Goal: Communication & Community: Answer question/provide support

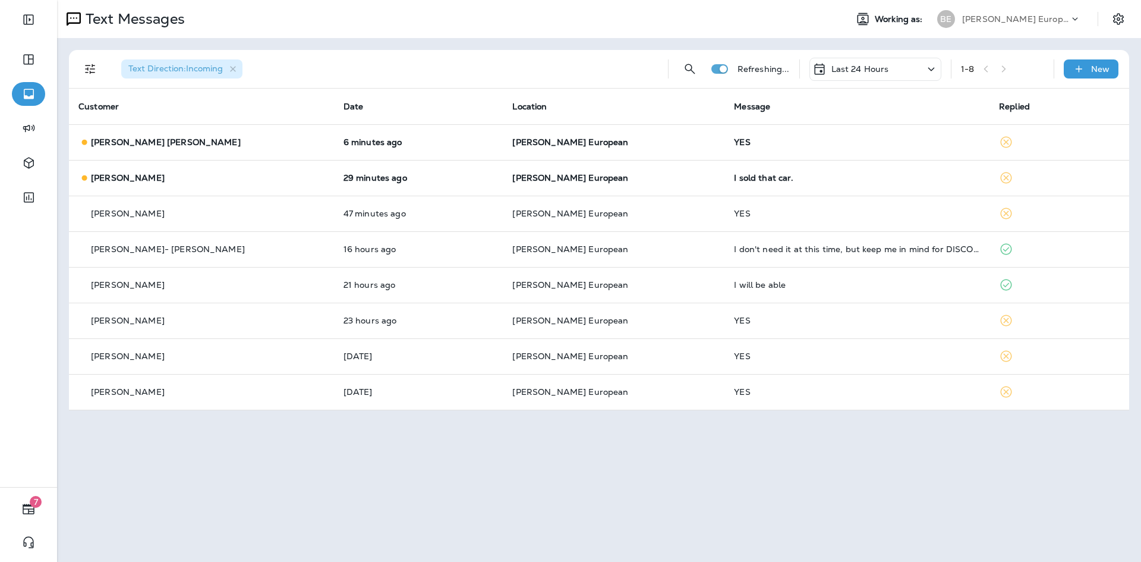
click at [886, 60] on div "Last 24 Hours" at bounding box center [876, 69] width 132 height 23
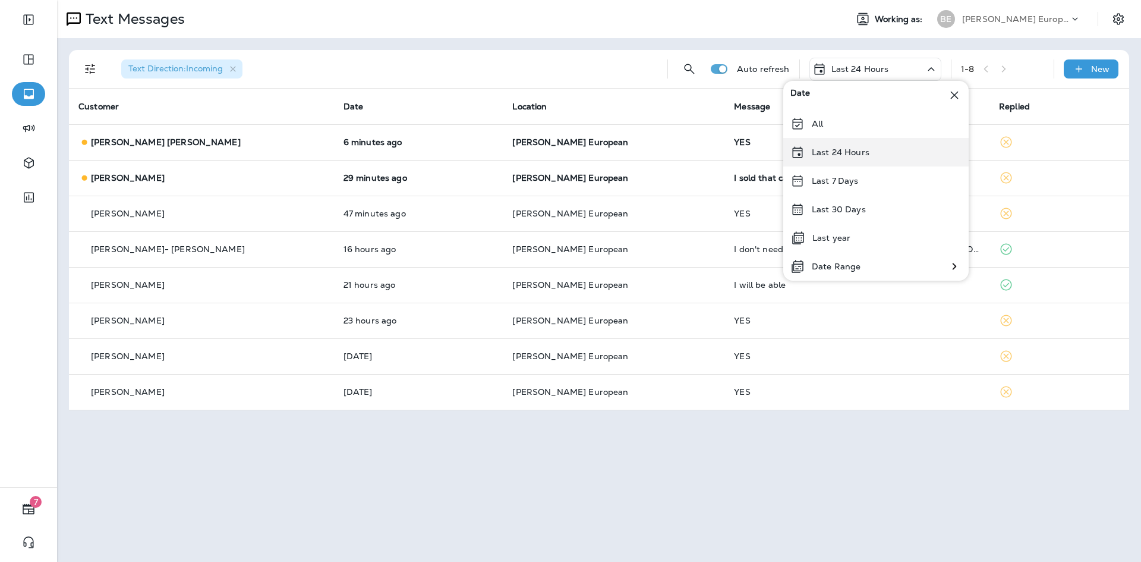
click at [850, 159] on div "Last 24 Hours" at bounding box center [875, 152] width 185 height 29
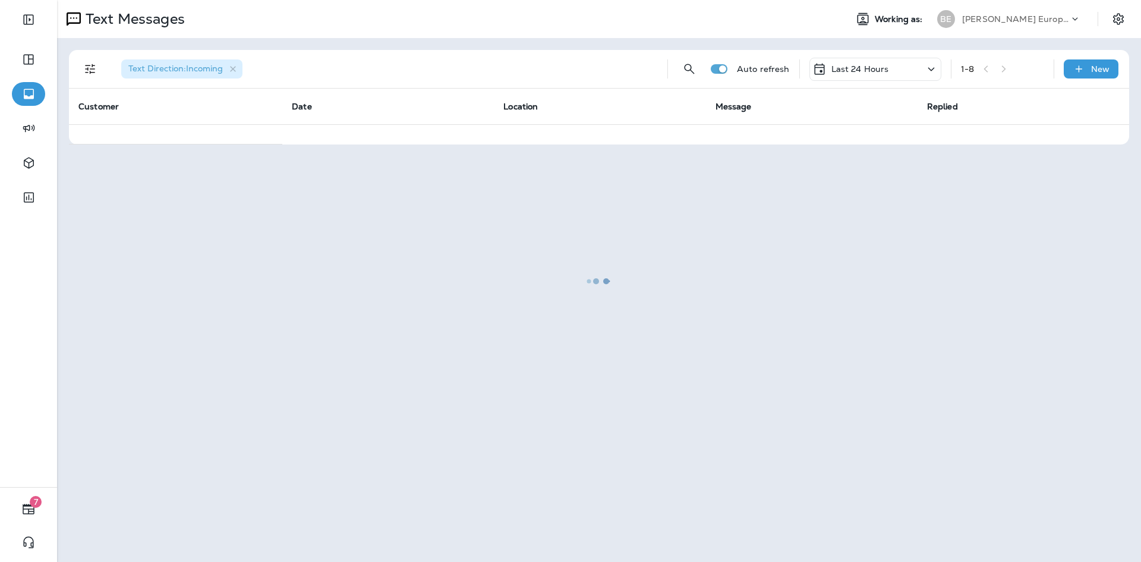
click at [862, 68] on div at bounding box center [599, 280] width 1082 height 559
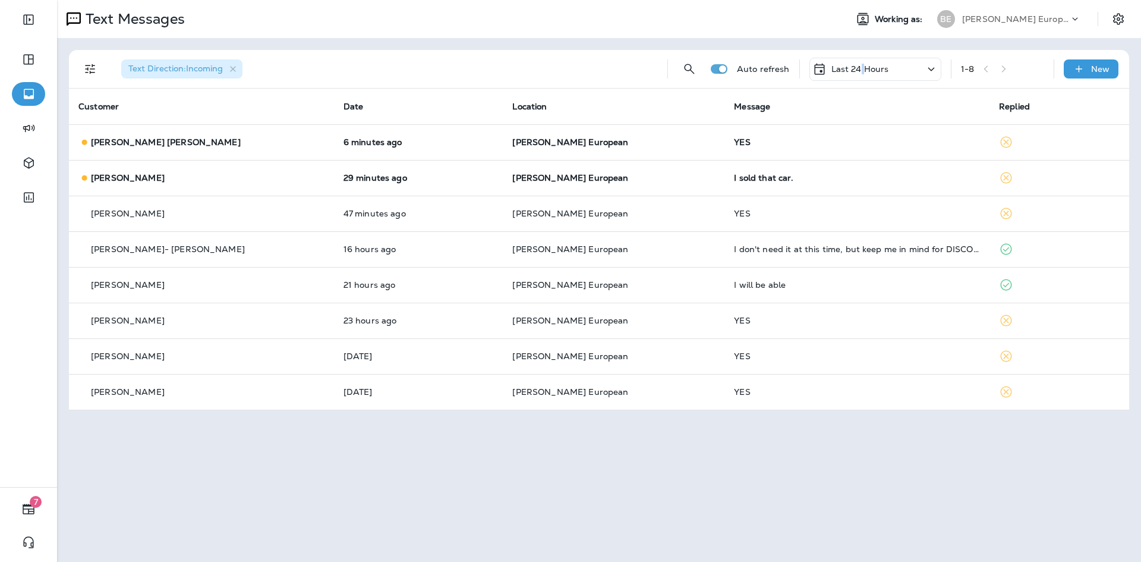
click at [862, 68] on p "Last 24 Hours" at bounding box center [861, 69] width 58 height 10
click at [754, 470] on div "Text Messages Working as: BE [PERSON_NAME] European Autoworks Text Direction : …" at bounding box center [599, 281] width 1084 height 562
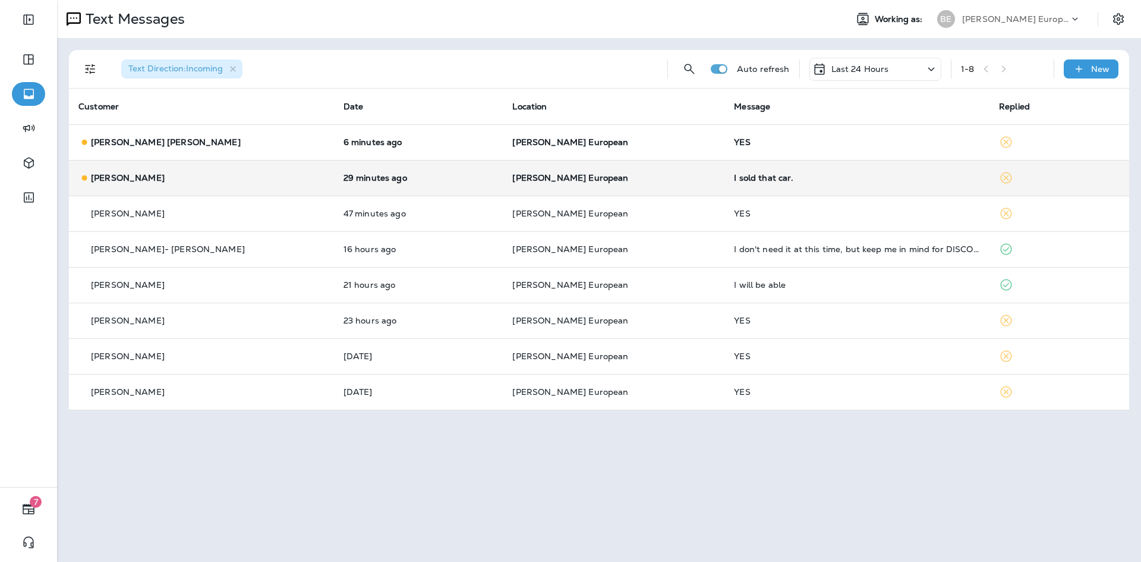
click at [773, 178] on div "I sold that car." at bounding box center [857, 178] width 246 height 10
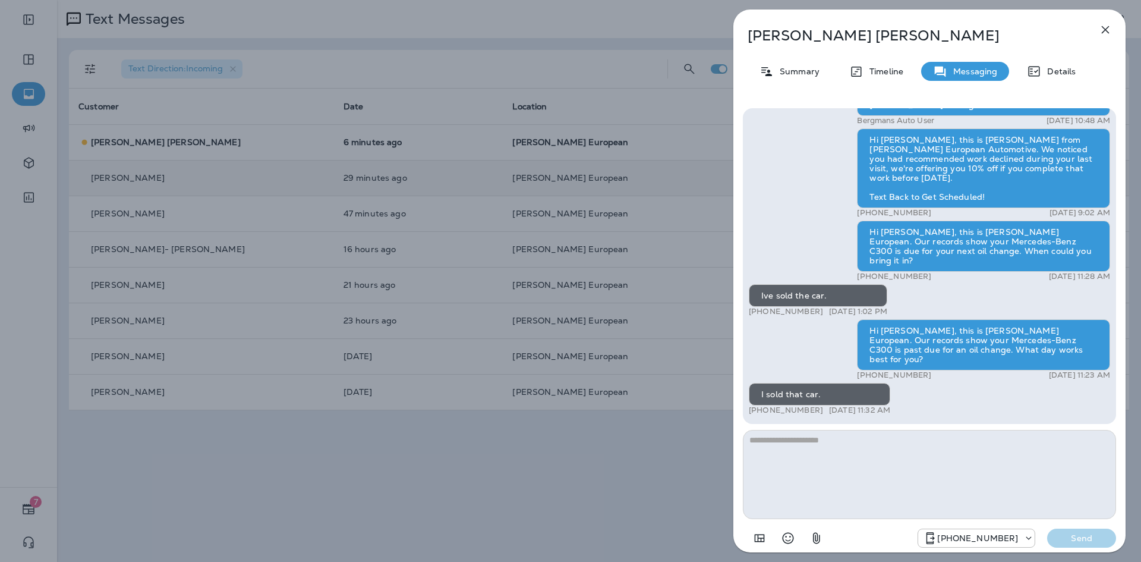
click at [829, 472] on textarea at bounding box center [929, 474] width 373 height 89
click at [768, 439] on textarea "**********" at bounding box center [929, 474] width 373 height 89
type textarea "**********"
click at [1095, 543] on p "Send" at bounding box center [1082, 538] width 50 height 11
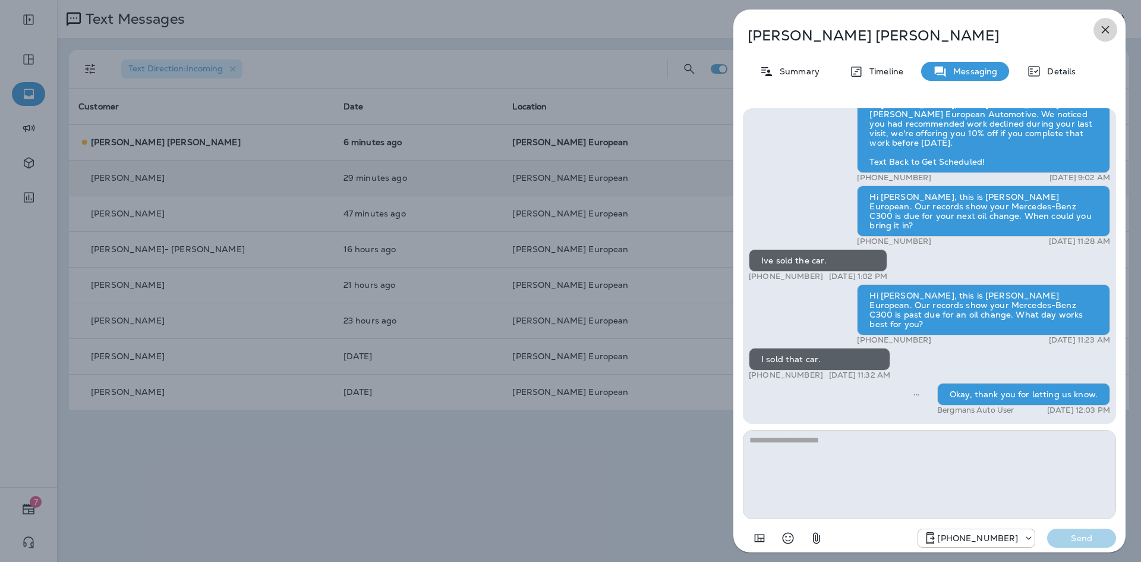
click at [1100, 29] on icon "button" at bounding box center [1105, 30] width 14 height 14
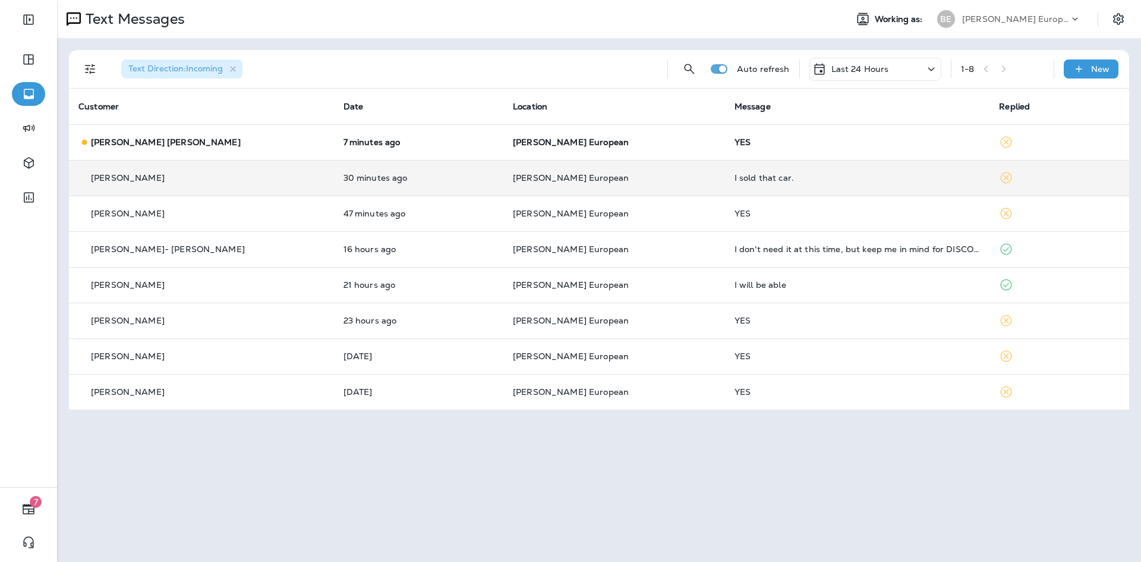
click at [735, 139] on div "YES" at bounding box center [858, 142] width 246 height 10
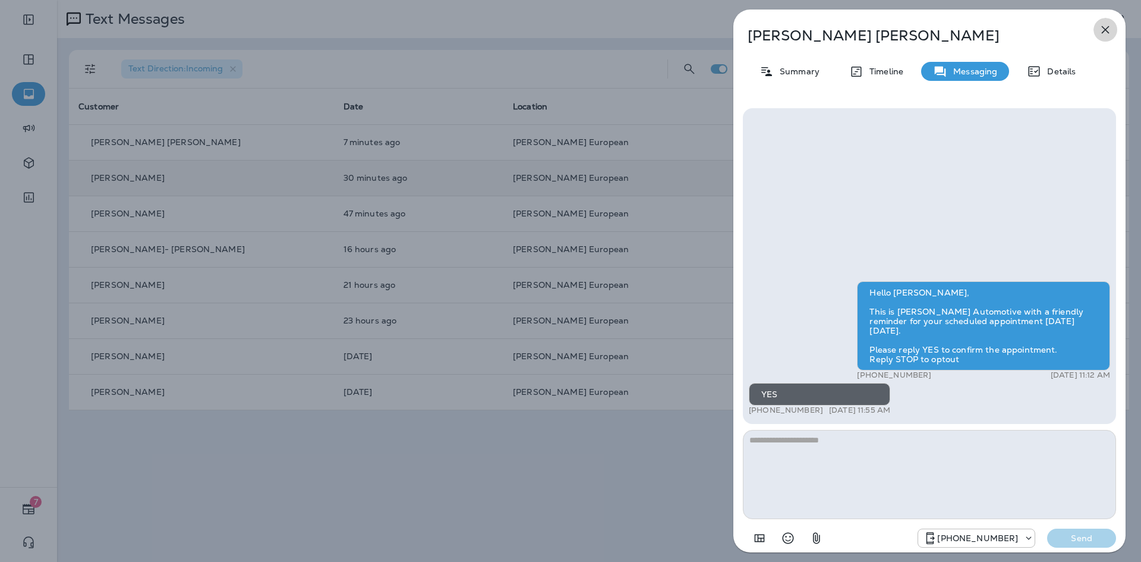
click at [1095, 34] on button "button" at bounding box center [1106, 30] width 24 height 24
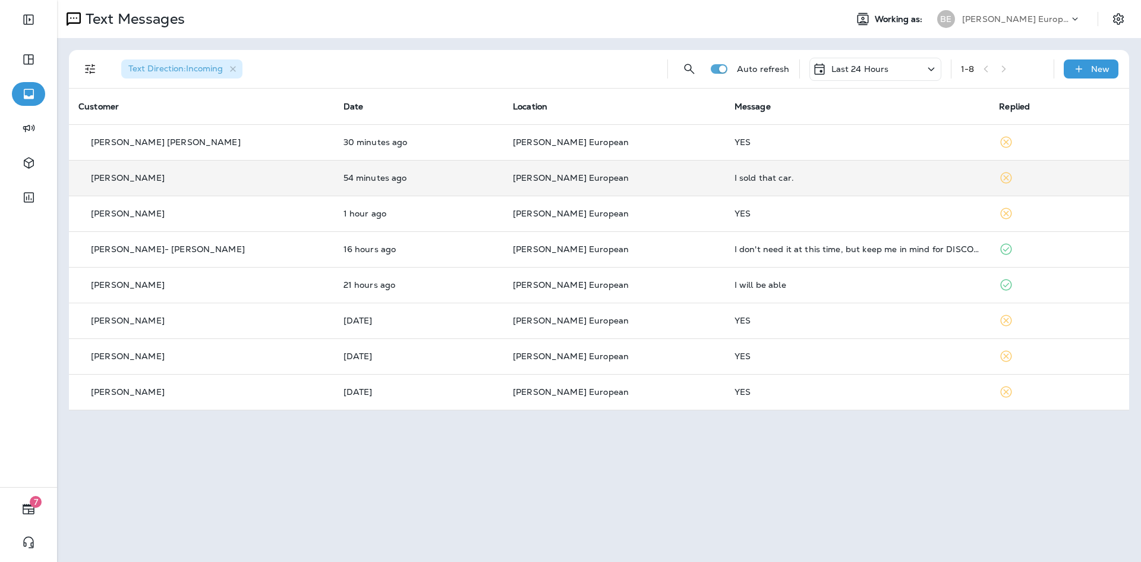
click at [858, 71] on p "Last 24 Hours" at bounding box center [861, 69] width 58 height 10
click at [862, 176] on div "Last 7 Days" at bounding box center [875, 180] width 185 height 29
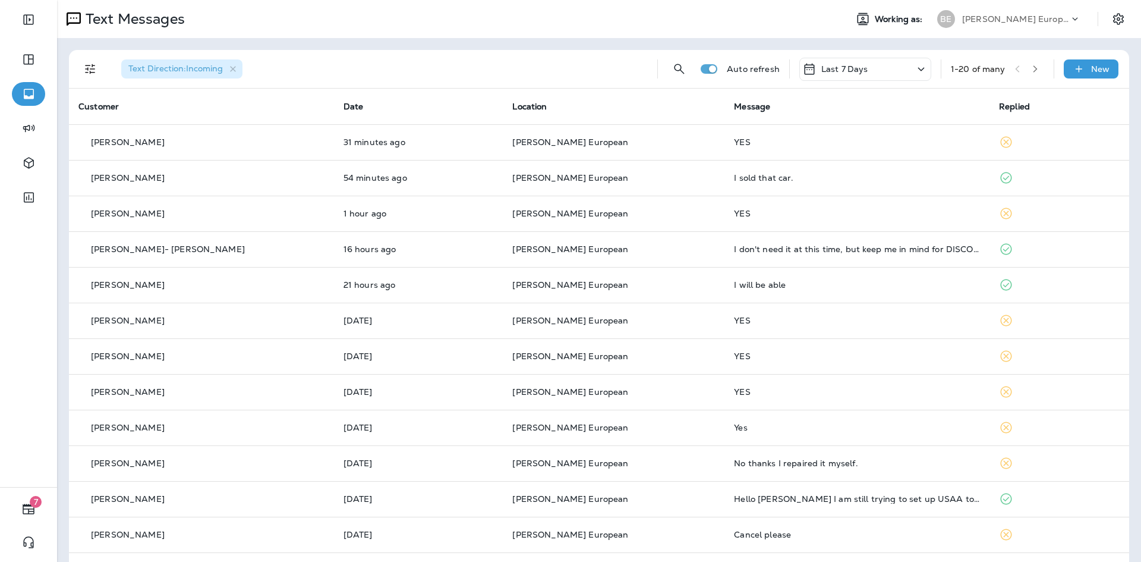
click at [864, 75] on div "Last 7 Days" at bounding box center [865, 69] width 132 height 23
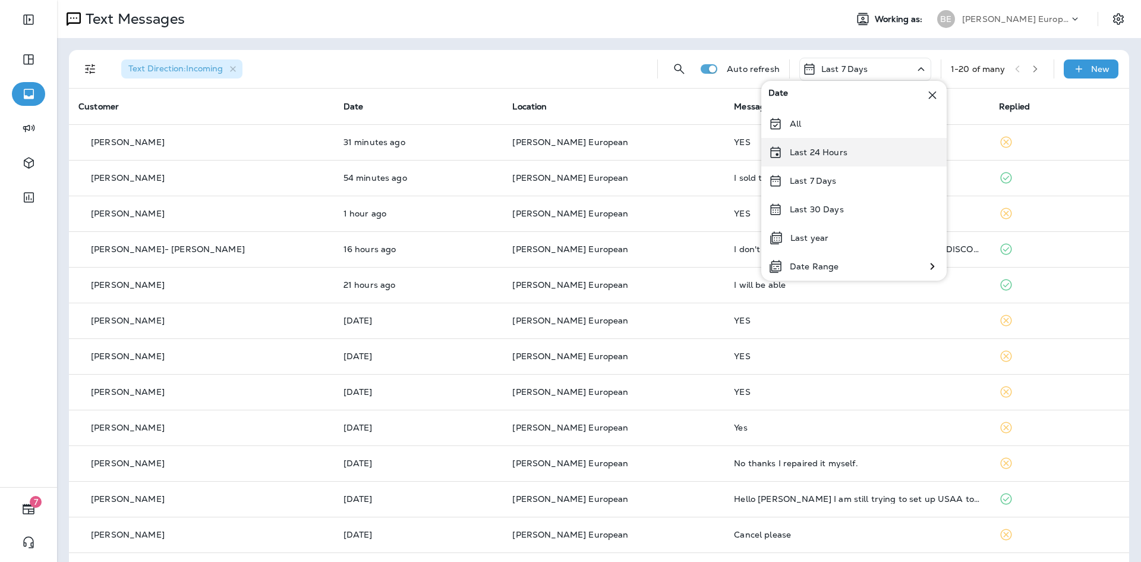
click at [829, 150] on p "Last 24 Hours" at bounding box center [819, 152] width 58 height 10
